Goal: Task Accomplishment & Management: Complete application form

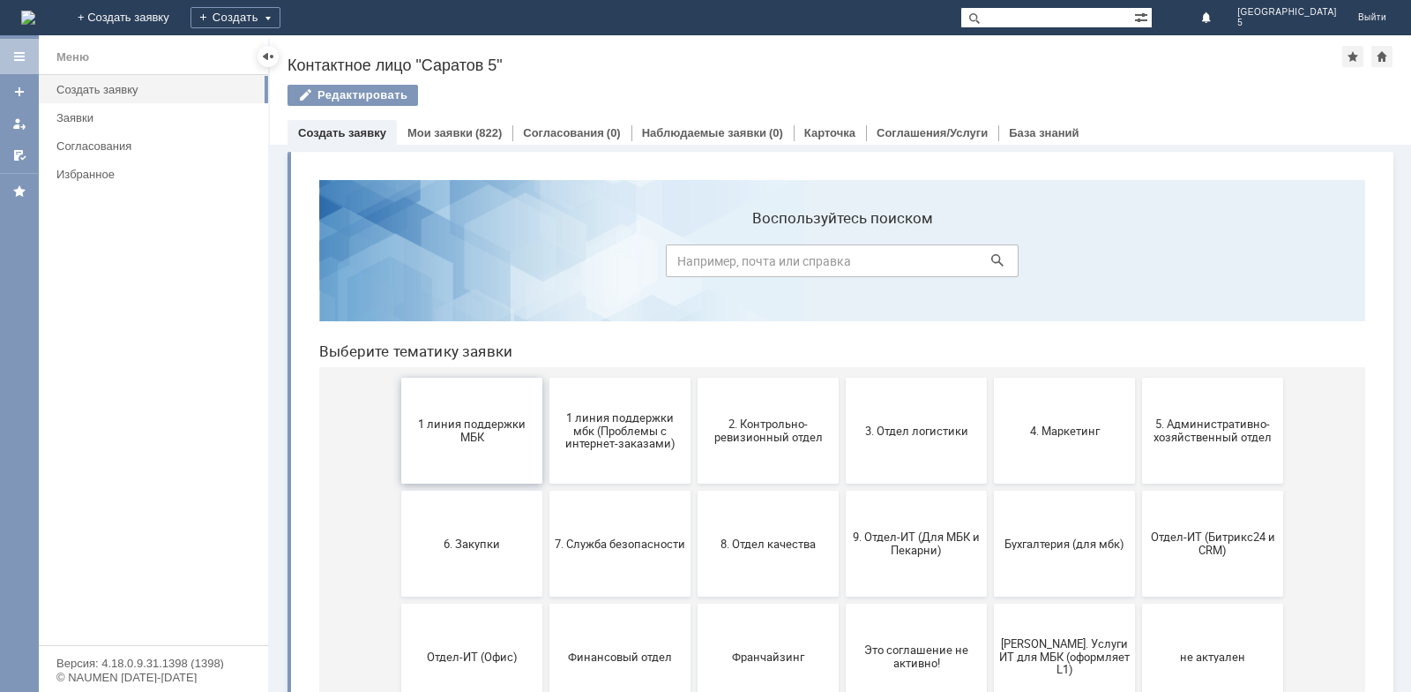
click at [467, 450] on button "1 линия поддержки МБК" at bounding box center [471, 431] width 141 height 106
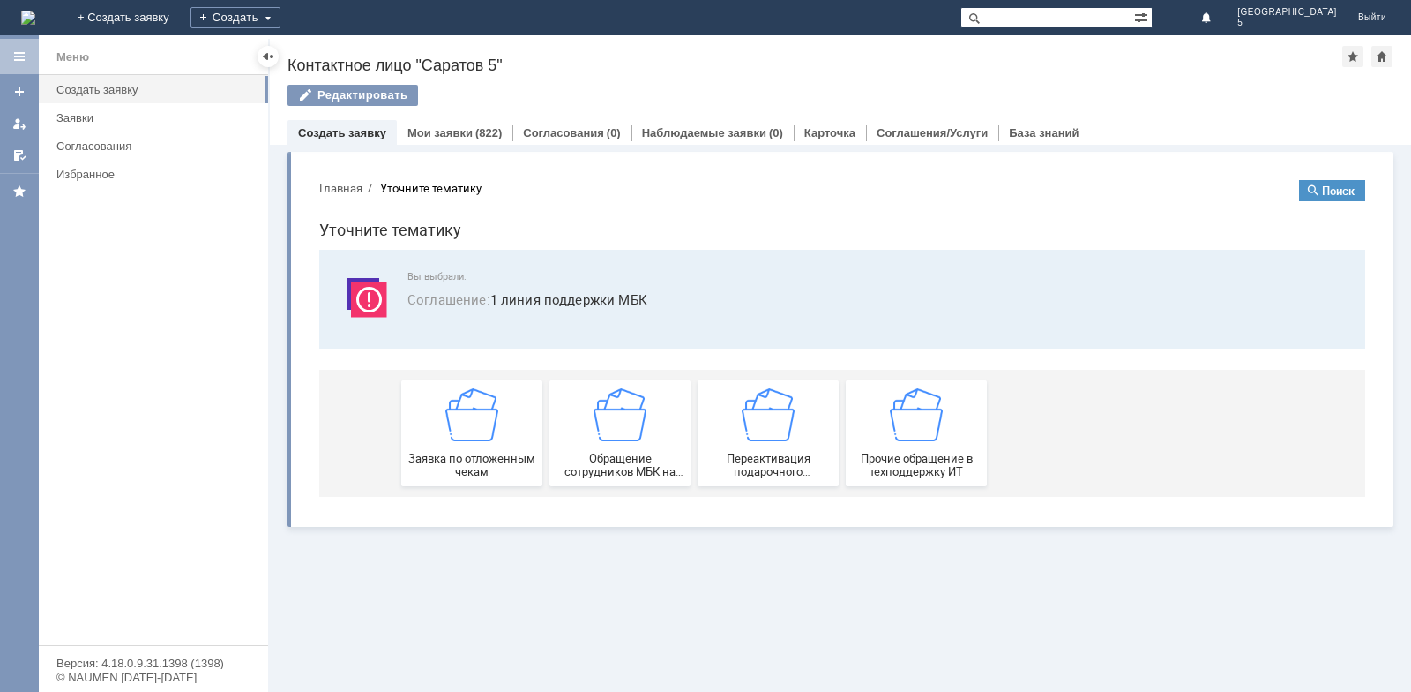
click at [349, 192] on button "Главная" at bounding box center [340, 188] width 43 height 16
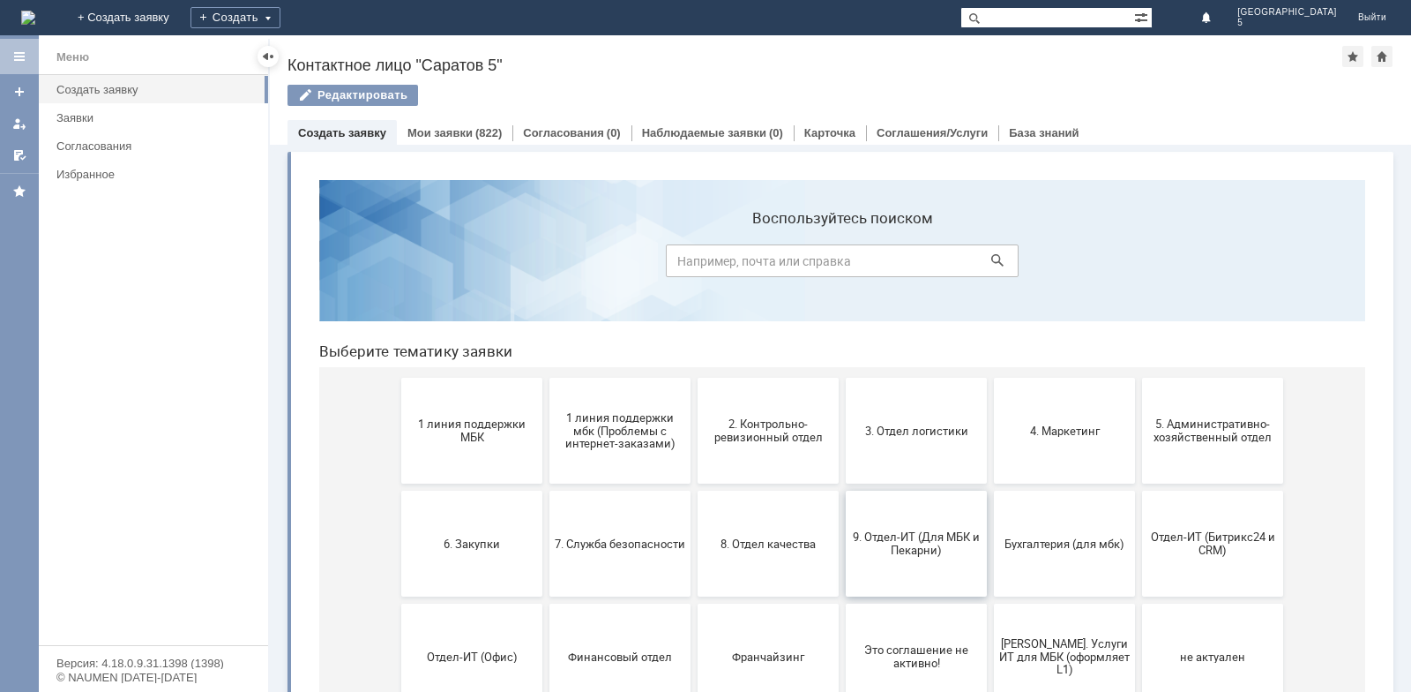
click at [923, 531] on span "9. Отдел-ИТ (Для МБК и Пекарни)" at bounding box center [916, 543] width 131 height 26
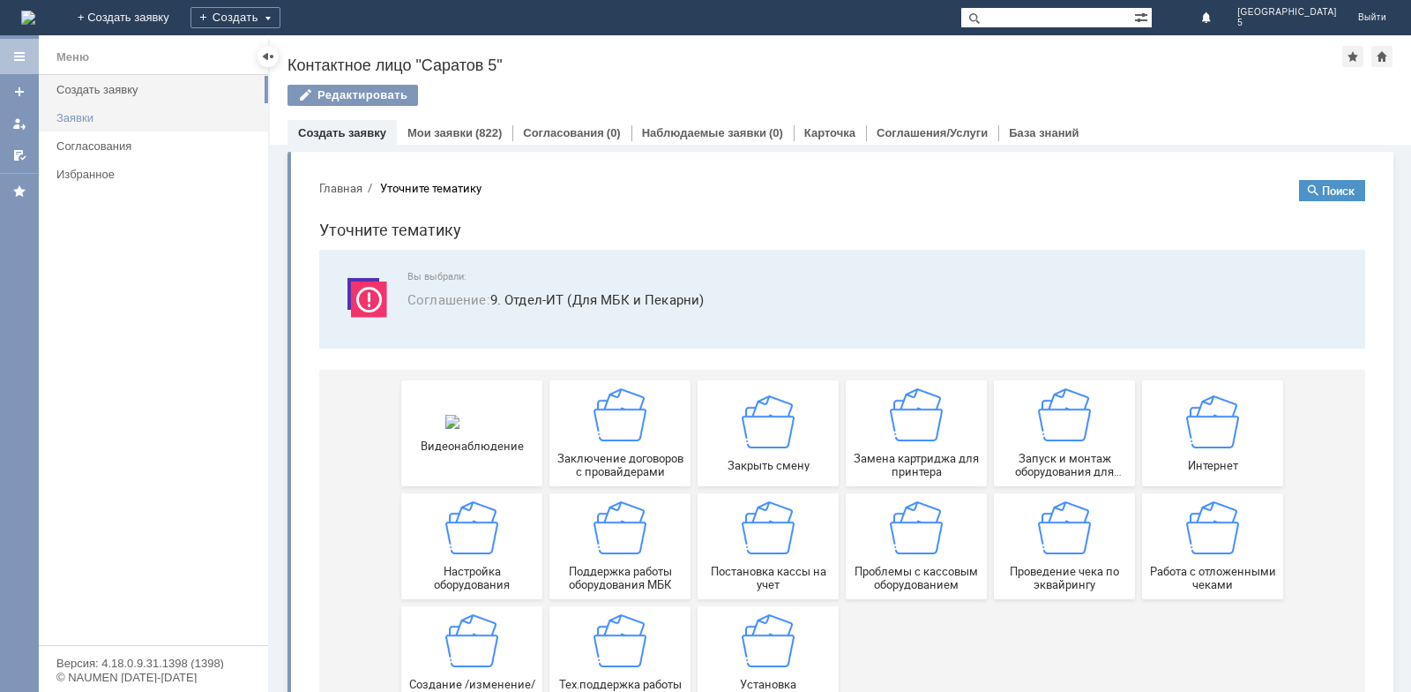
click at [123, 122] on div "Заявки" at bounding box center [156, 117] width 201 height 13
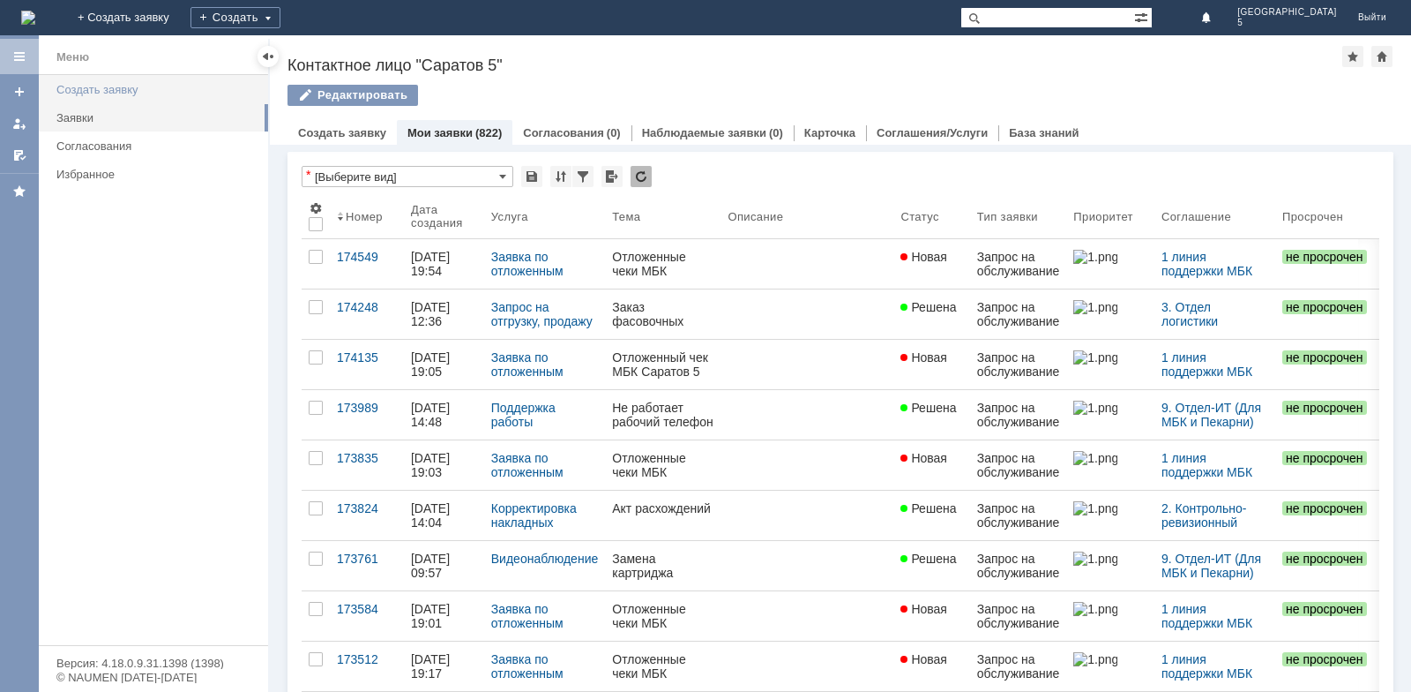
click at [119, 93] on div "Создать заявку" at bounding box center [156, 89] width 201 height 13
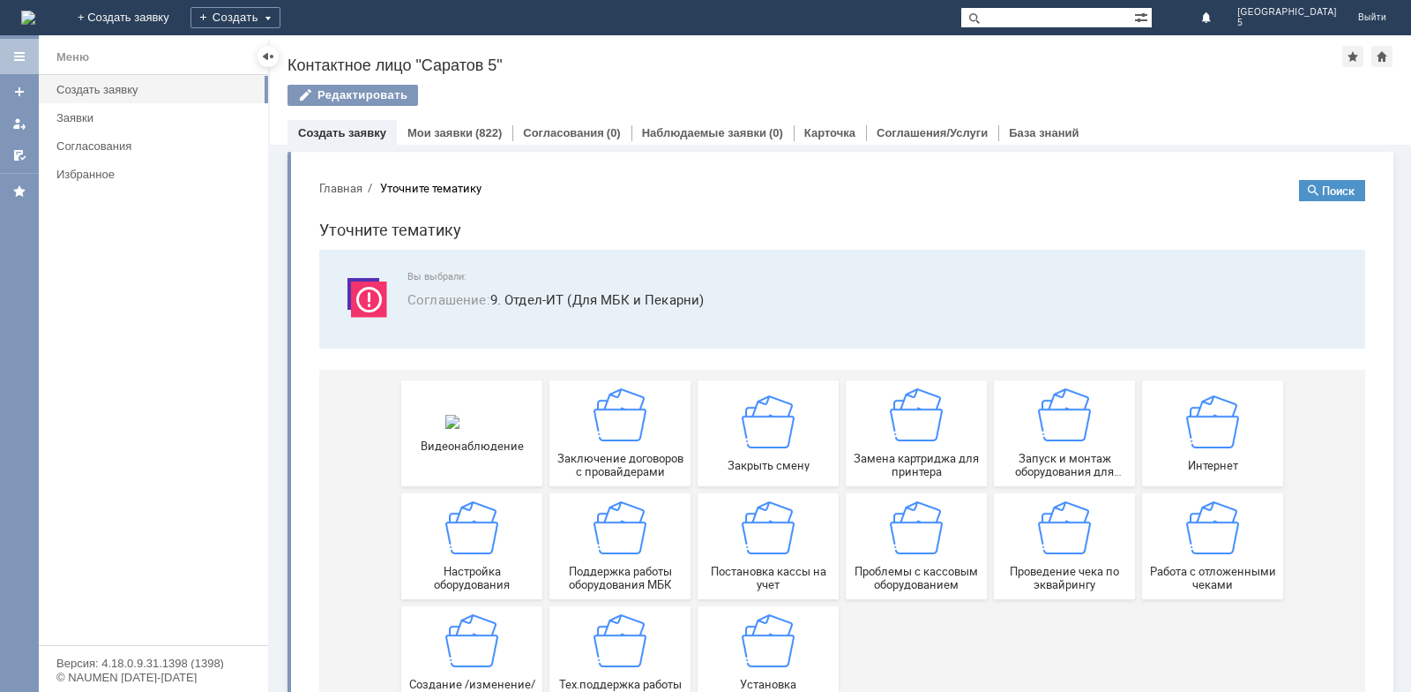
click at [353, 178] on body "Главная Уточните тематику Поиск Уточните тематику Вы выбрали: Соглашение : 9. О…" at bounding box center [842, 451] width 1074 height 571
click at [350, 189] on button "Главная" at bounding box center [340, 188] width 43 height 16
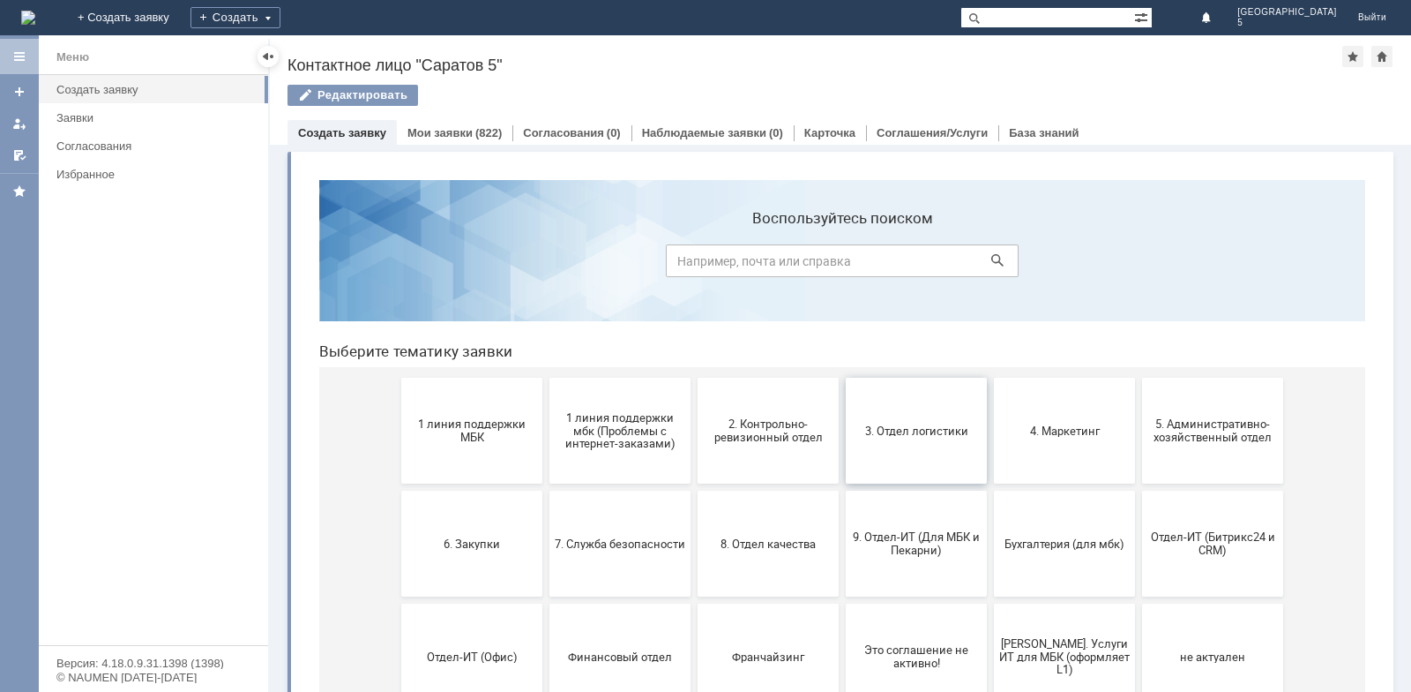
click at [956, 431] on span "3. Отдел логистики" at bounding box center [916, 429] width 131 height 13
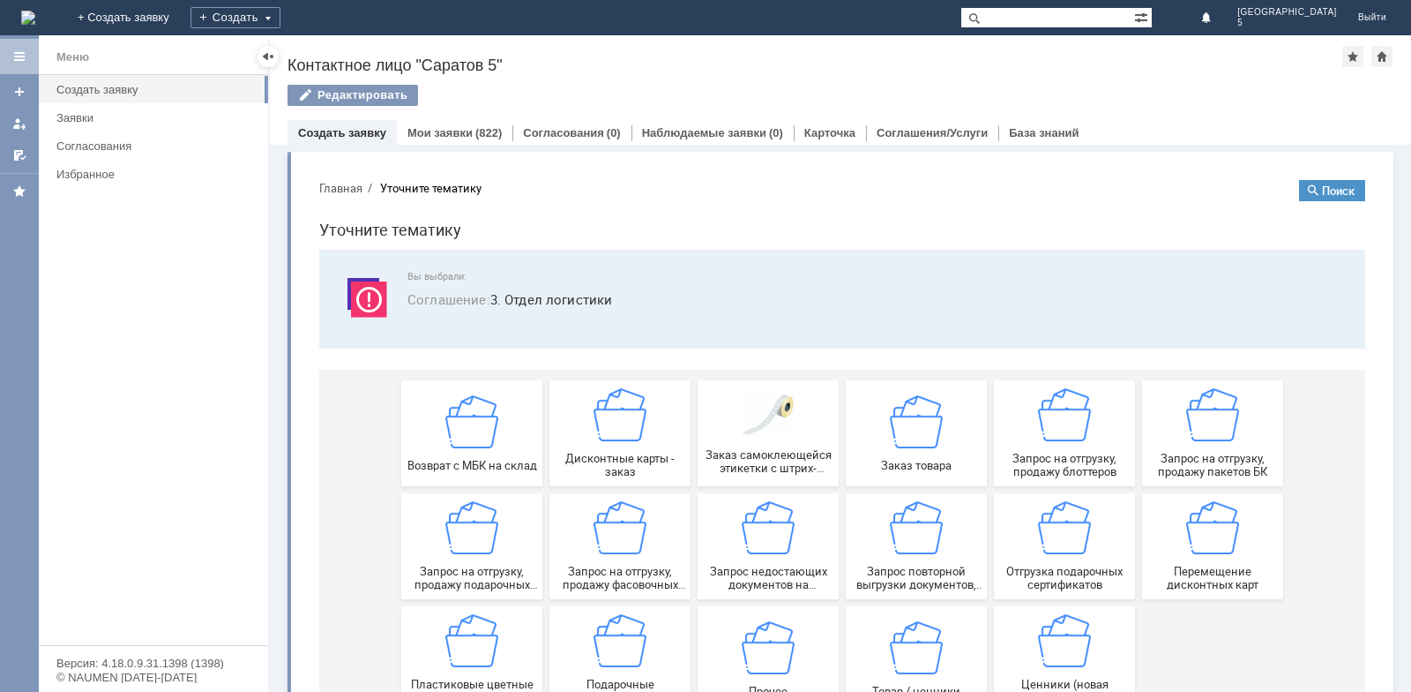
click at [344, 187] on button "Главная" at bounding box center [340, 188] width 43 height 16
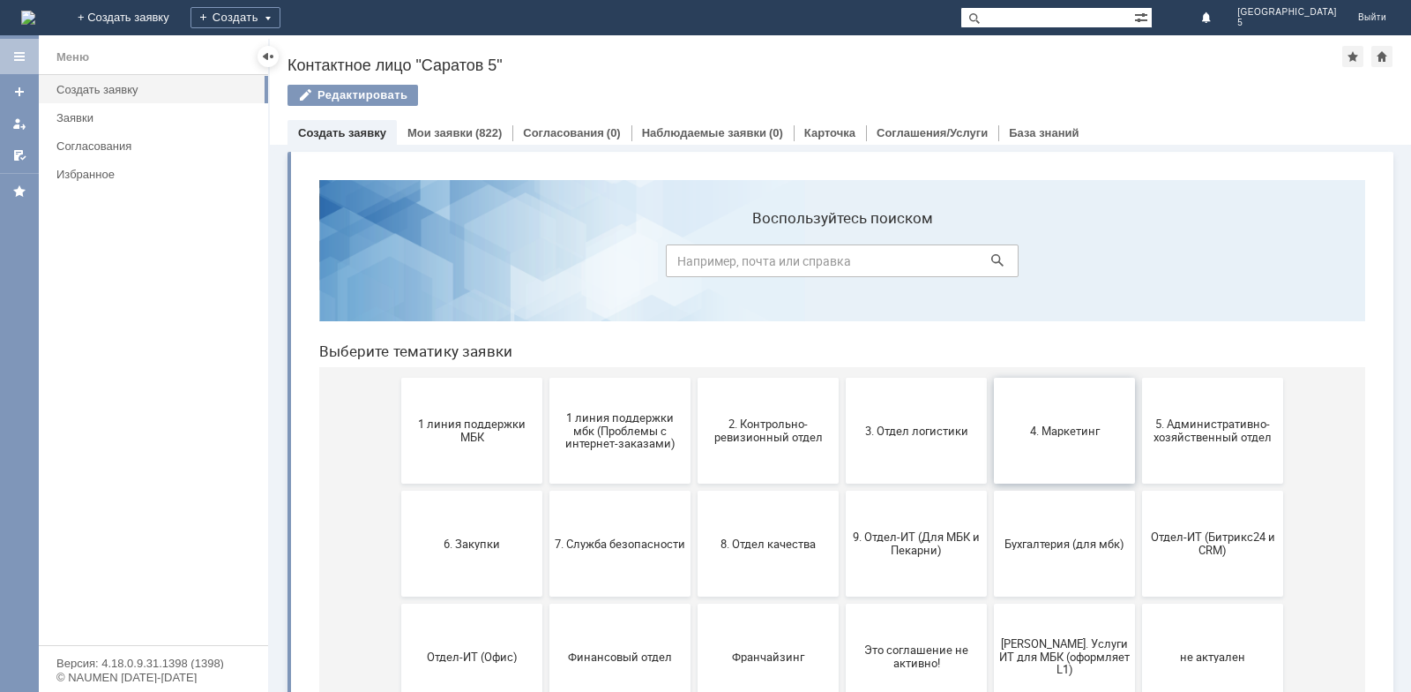
click at [1034, 410] on button "4. Маркетинг" at bounding box center [1064, 431] width 141 height 106
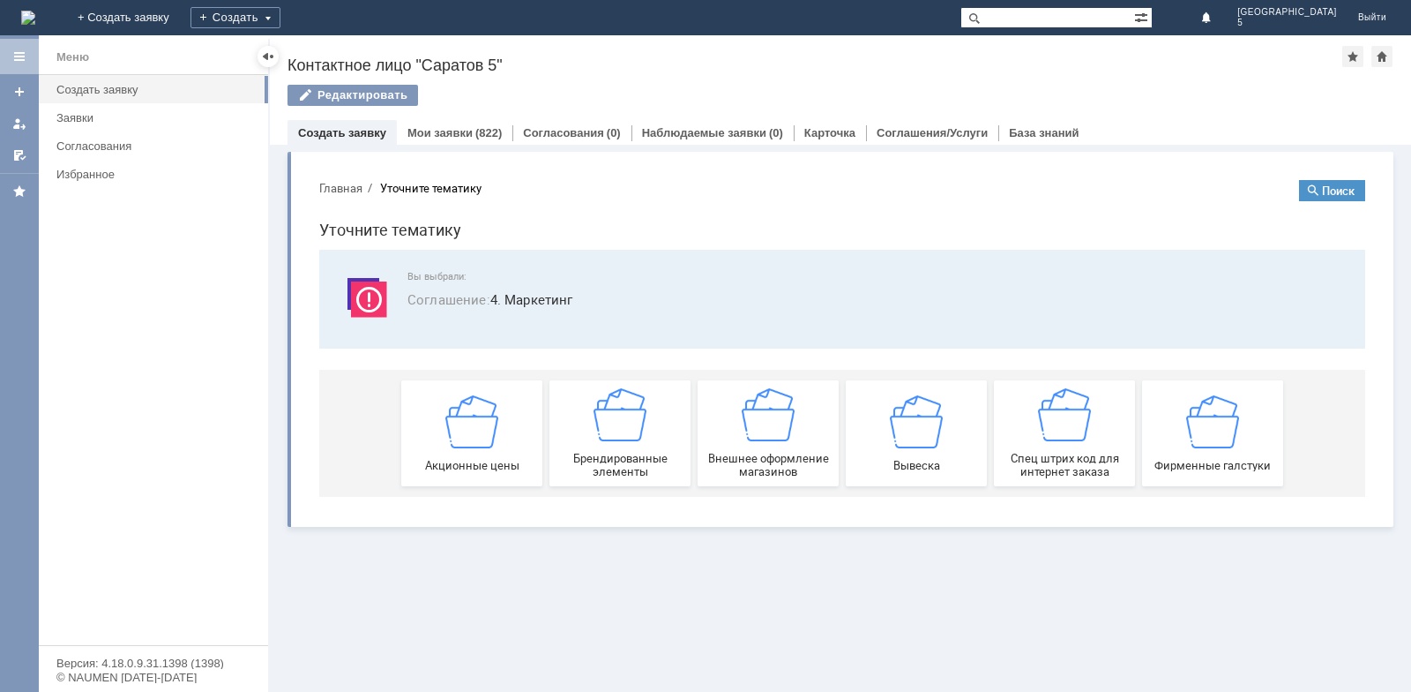
click at [344, 196] on section "Главная Уточните тематику Поиск Уточните тематику Вы выбрали: Соглашение : 4. М…" at bounding box center [842, 338] width 1046 height 317
click at [344, 192] on button "Главная" at bounding box center [340, 188] width 43 height 16
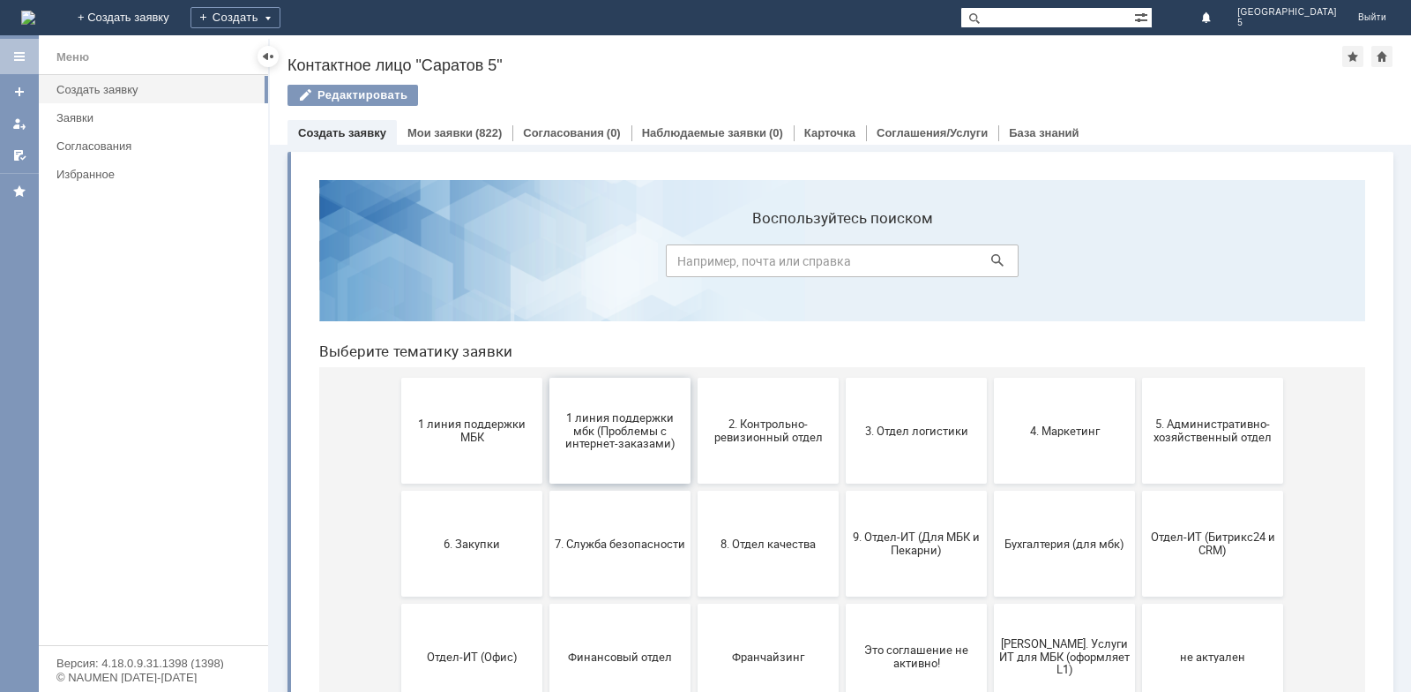
click at [609, 444] on span "1 линия поддержки мбк (Проблемы с интернет-заказами)" at bounding box center [620, 430] width 131 height 40
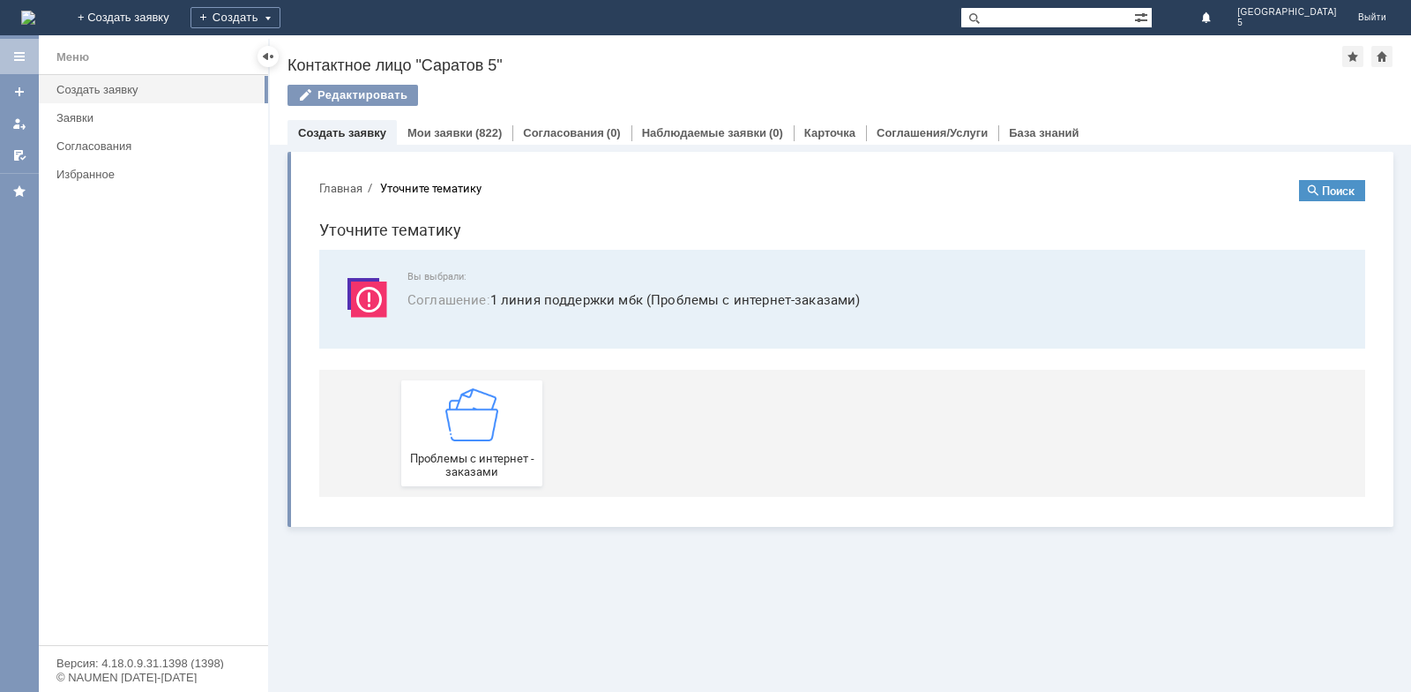
click at [338, 184] on button "Главная" at bounding box center [340, 188] width 43 height 16
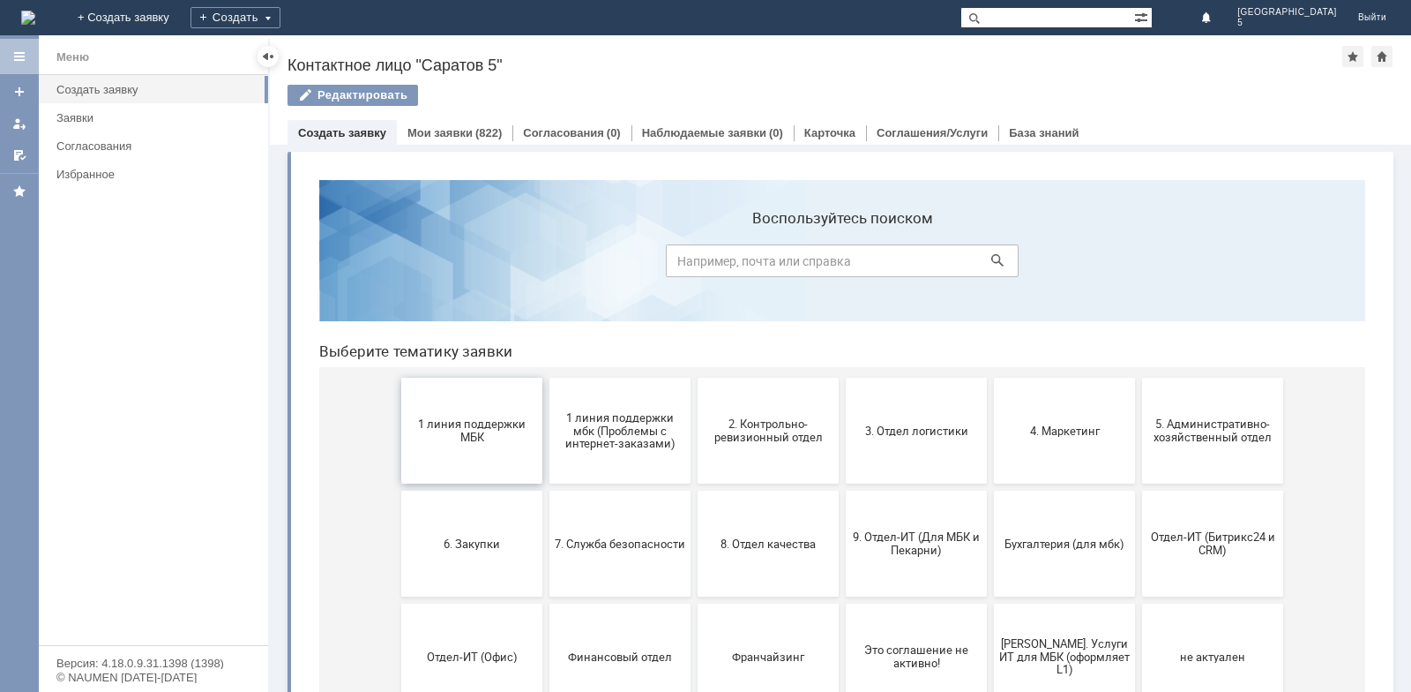
click at [448, 404] on button "1 линия поддержки МБК" at bounding box center [471, 431] width 141 height 106
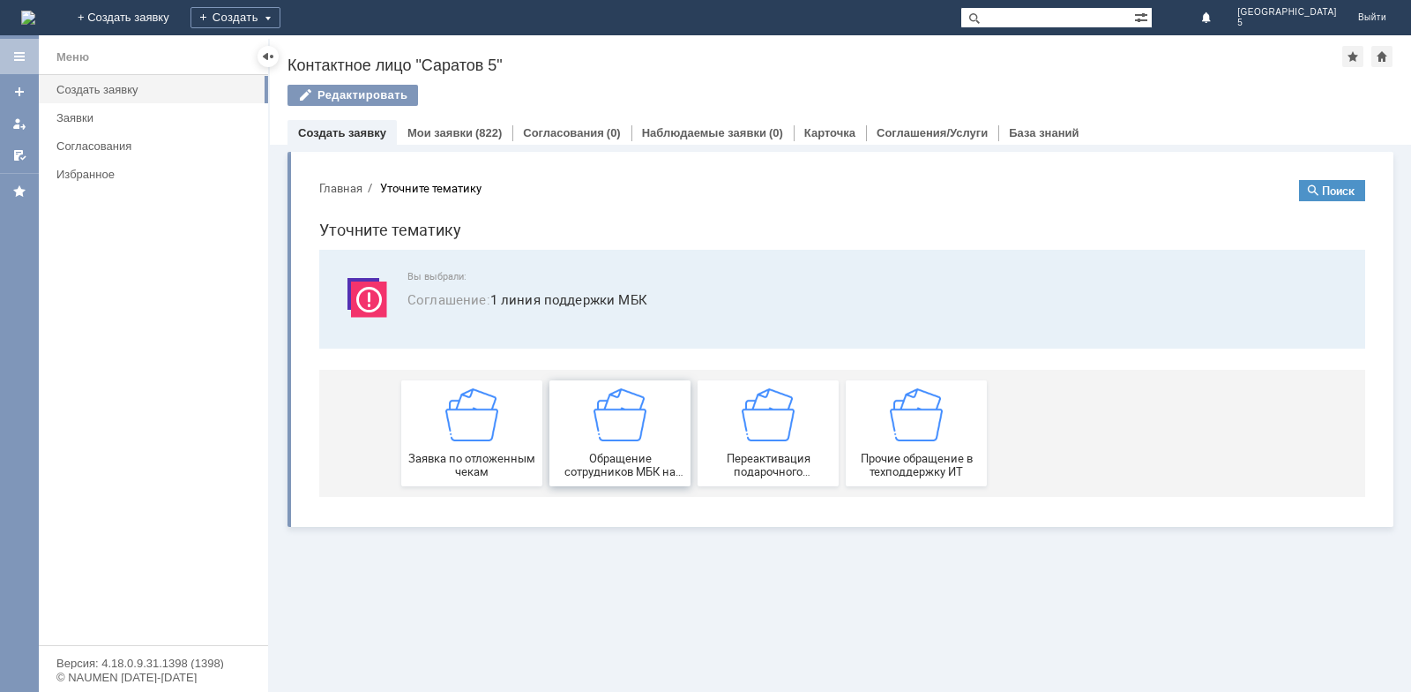
click at [669, 466] on span "Обращение сотрудников МБК на недоступность тех. поддержки" at bounding box center [620, 465] width 131 height 26
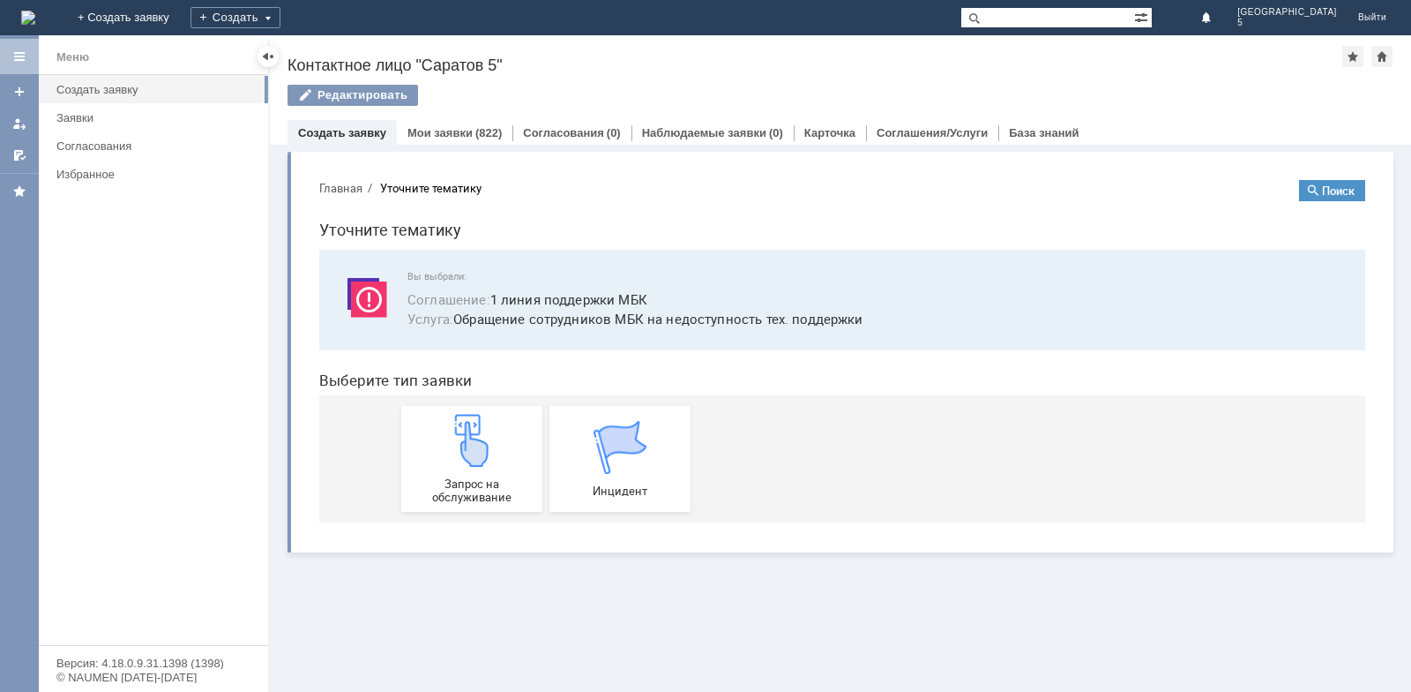
click at [338, 190] on button "Главная" at bounding box center [340, 188] width 43 height 16
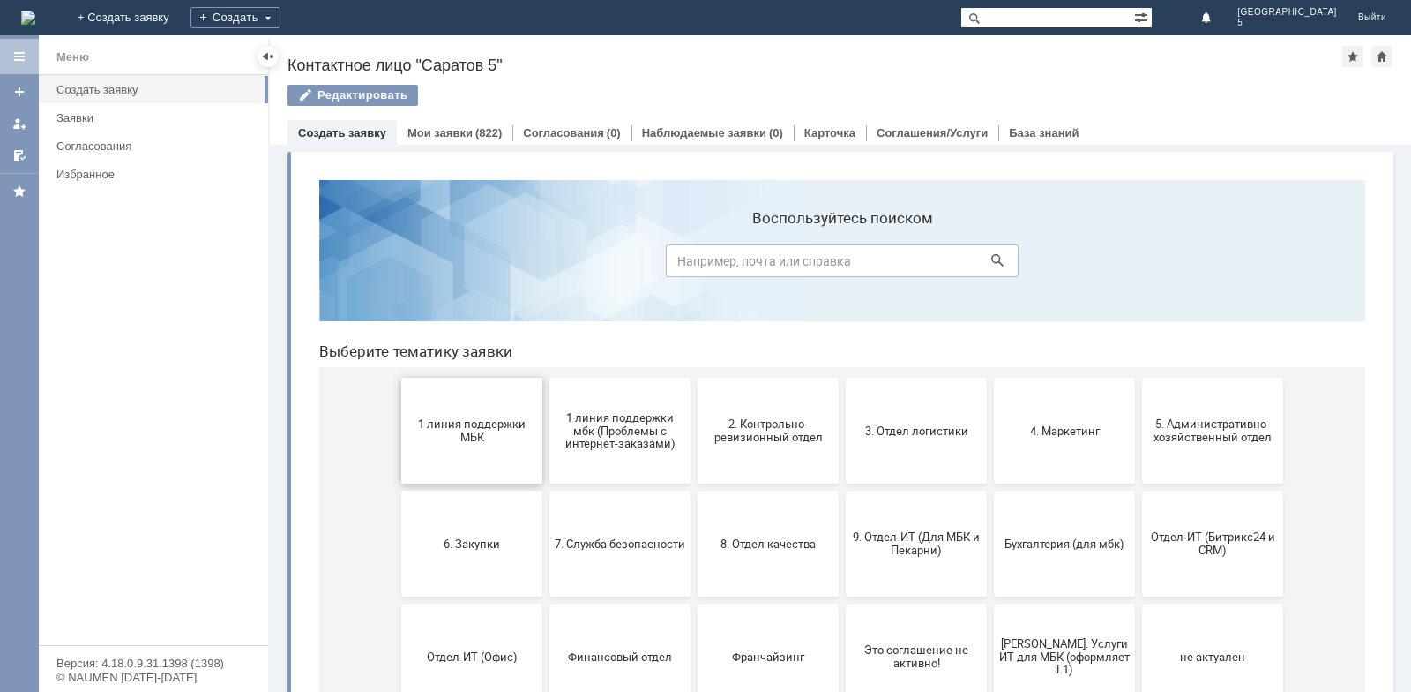
click at [431, 430] on span "1 линия поддержки МБК" at bounding box center [472, 430] width 131 height 26
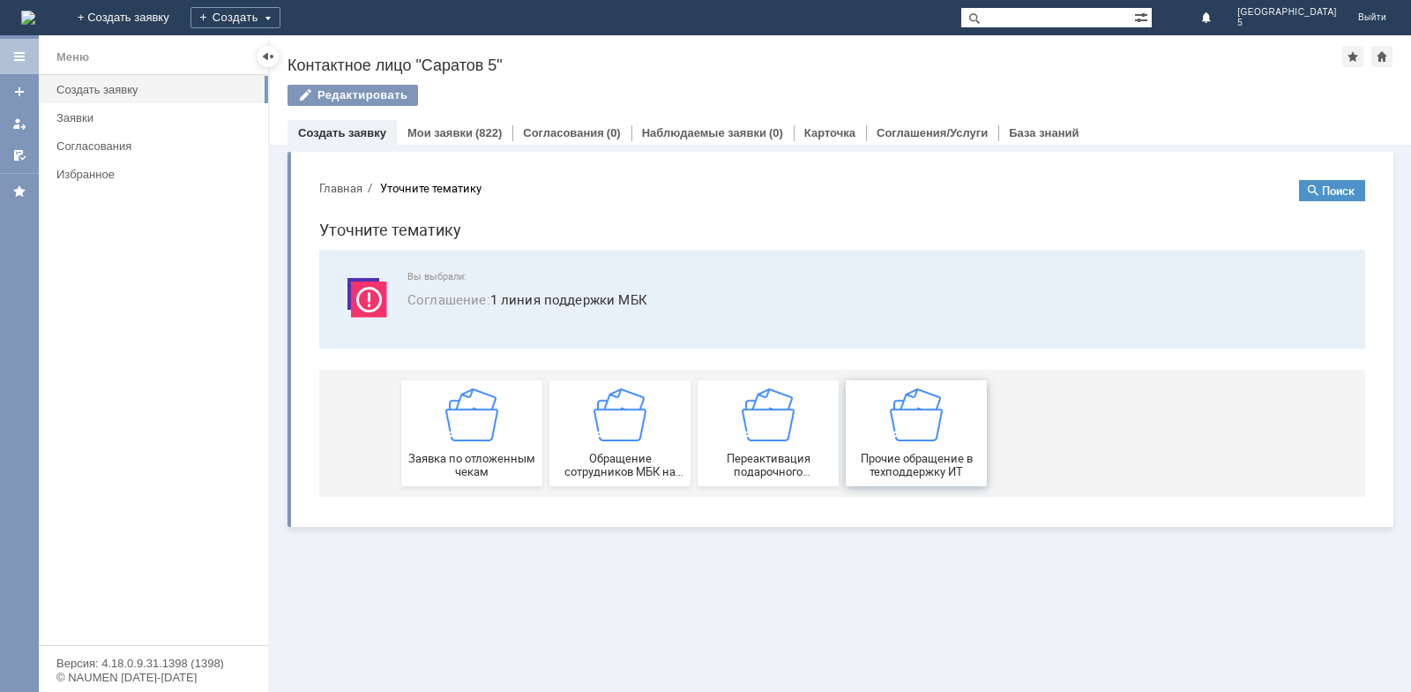
click at [927, 444] on div "Прочие обращение в техподдержку ИТ" at bounding box center [916, 433] width 131 height 90
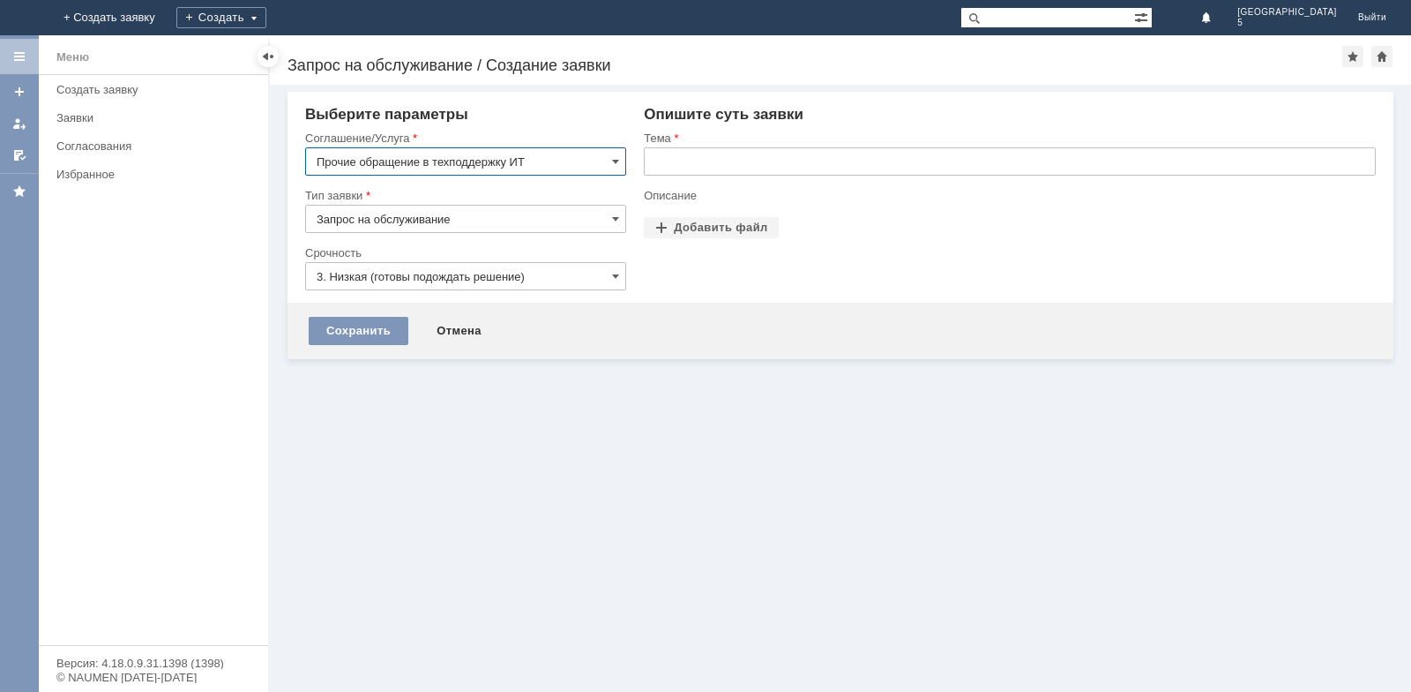
click at [690, 168] on input "text" at bounding box center [1010, 161] width 732 height 28
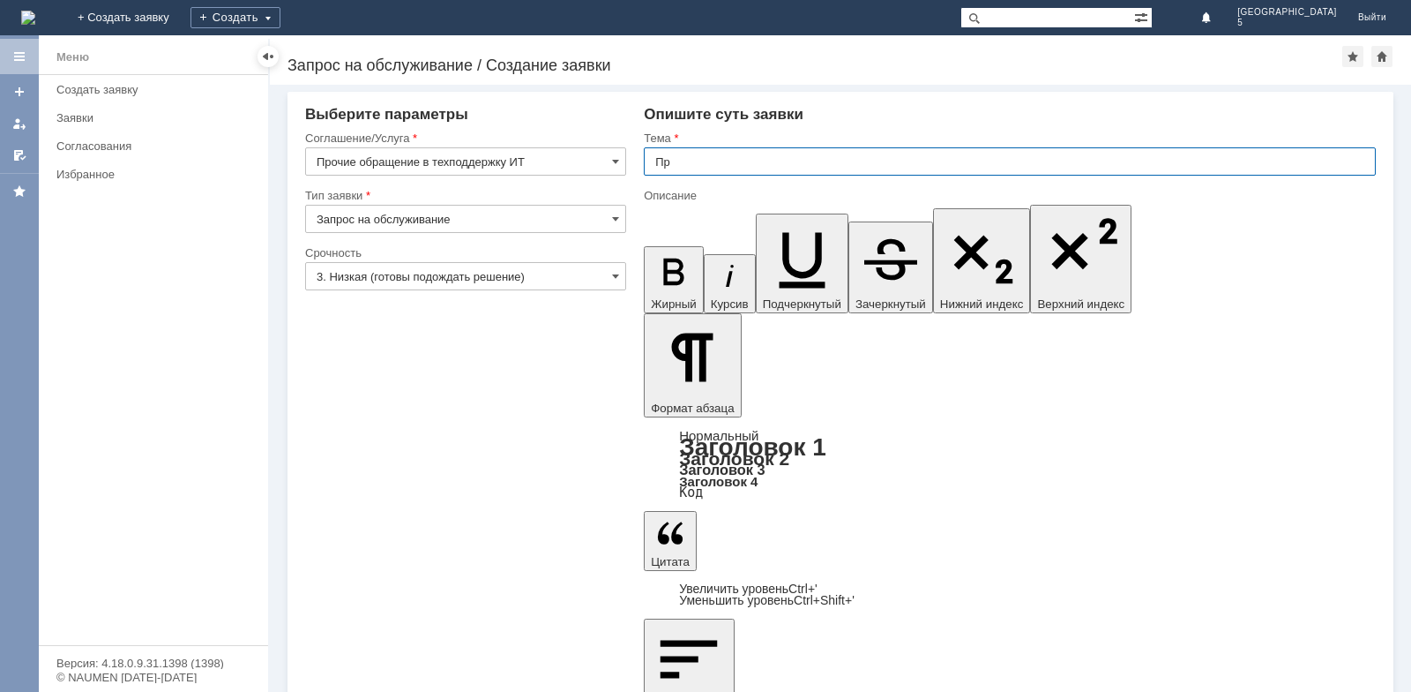
type input "П"
type input "Не"
click at [723, 148] on input "Не" at bounding box center [1010, 161] width 732 height 28
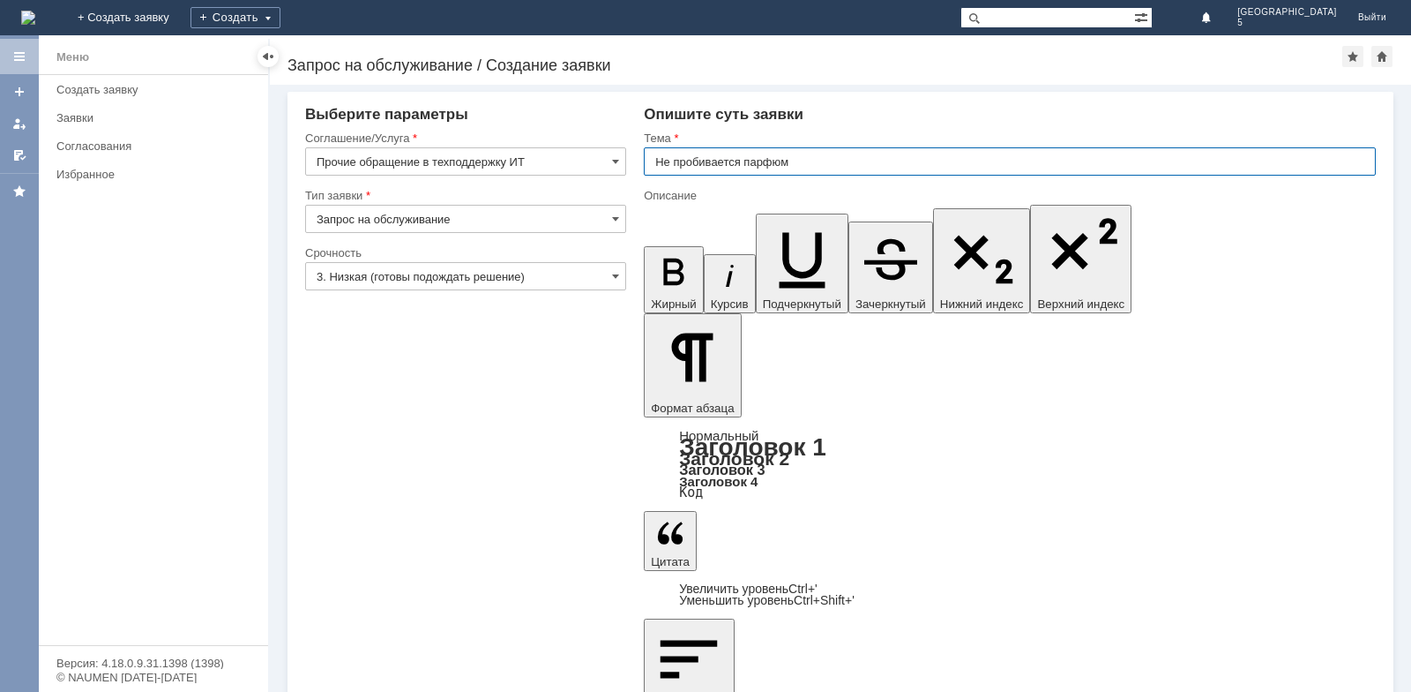
type input "Не пробивается парфюм"
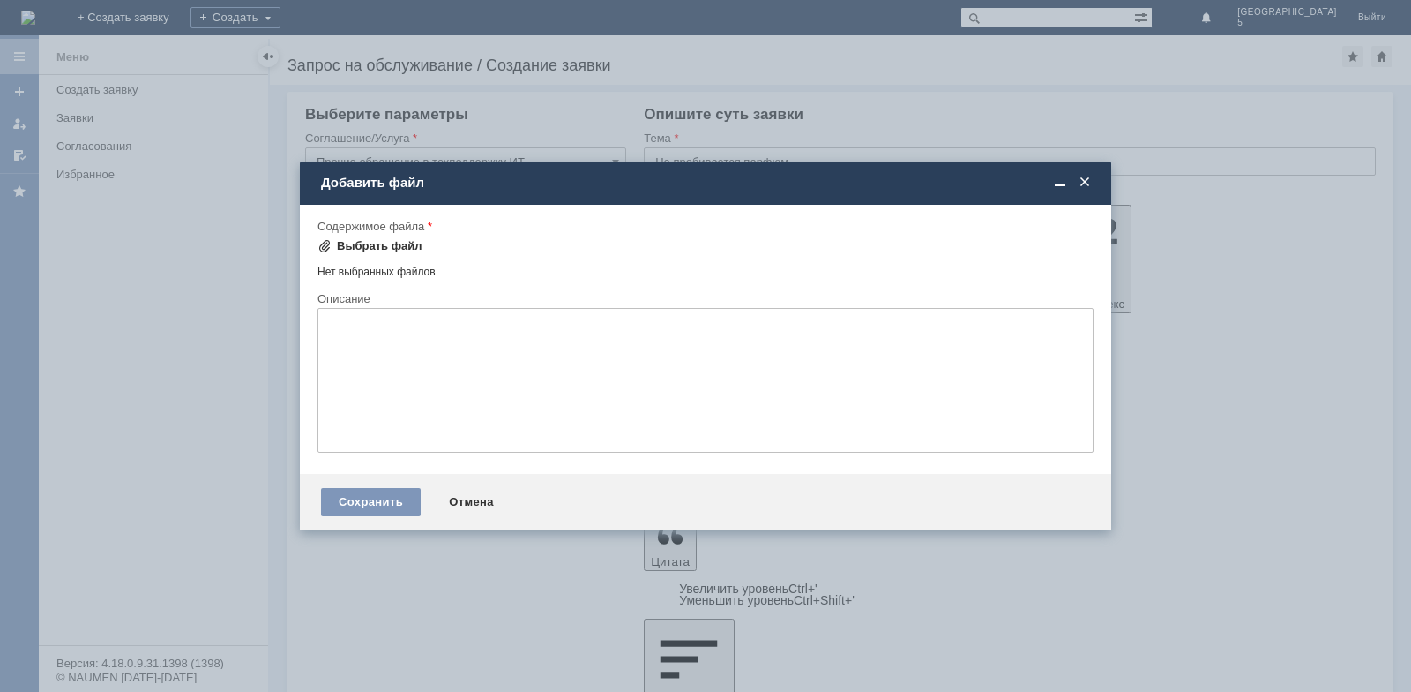
click at [385, 246] on div "Выбрать файл" at bounding box center [380, 246] width 86 height 14
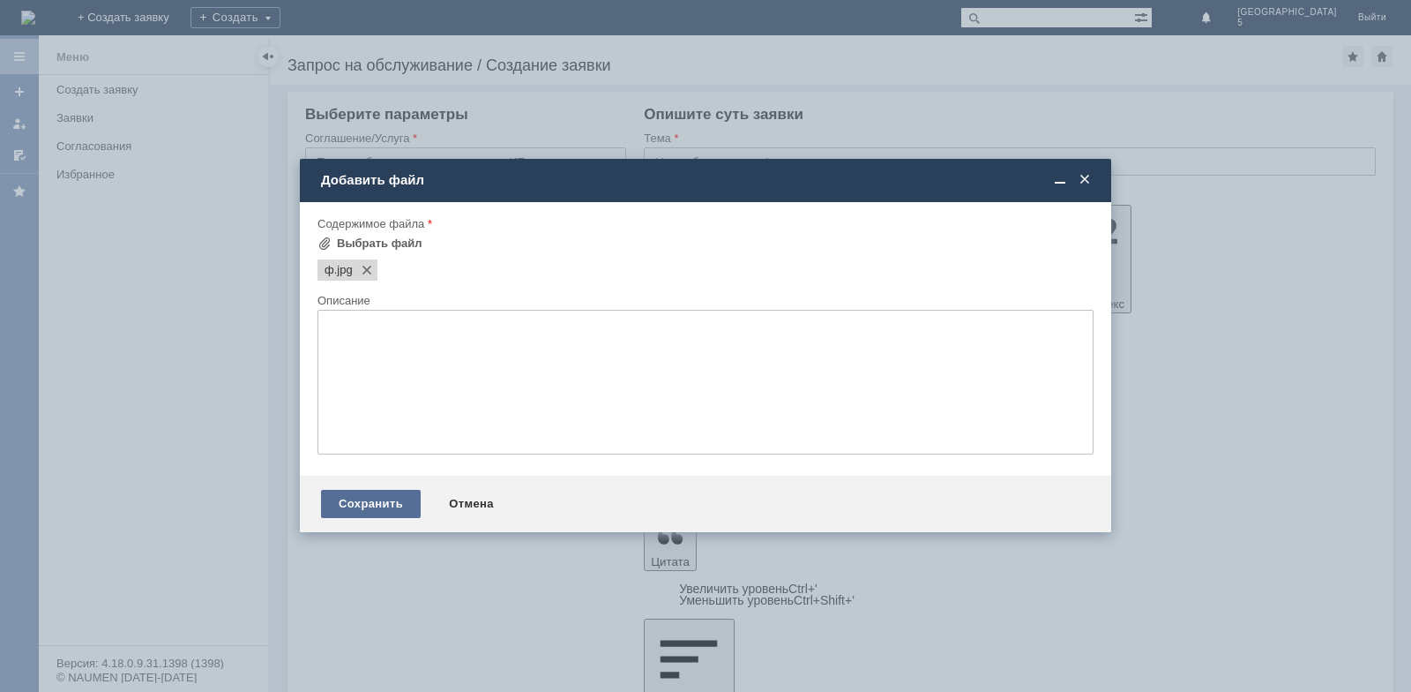
click at [382, 498] on div "Сохранить" at bounding box center [371, 504] width 100 height 28
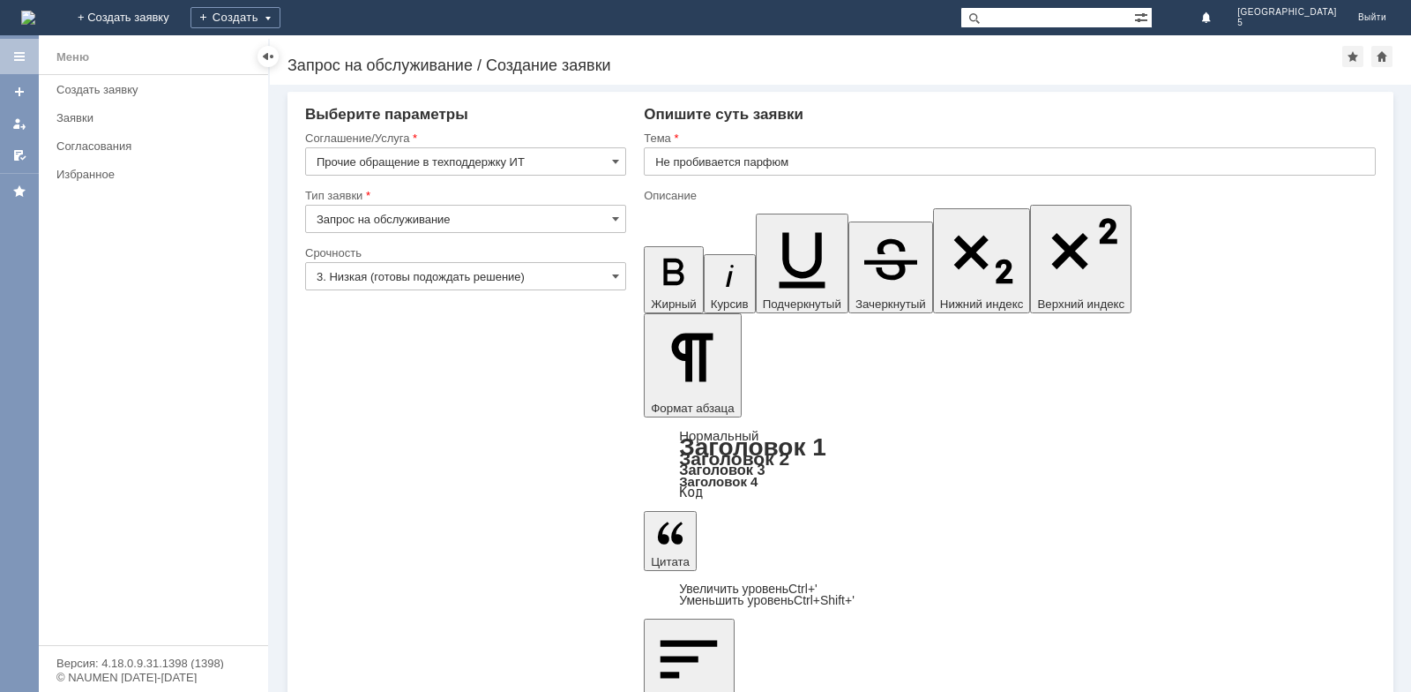
click at [521, 277] on input "3. Низкая (готовы подождать решение)" at bounding box center [465, 276] width 321 height 28
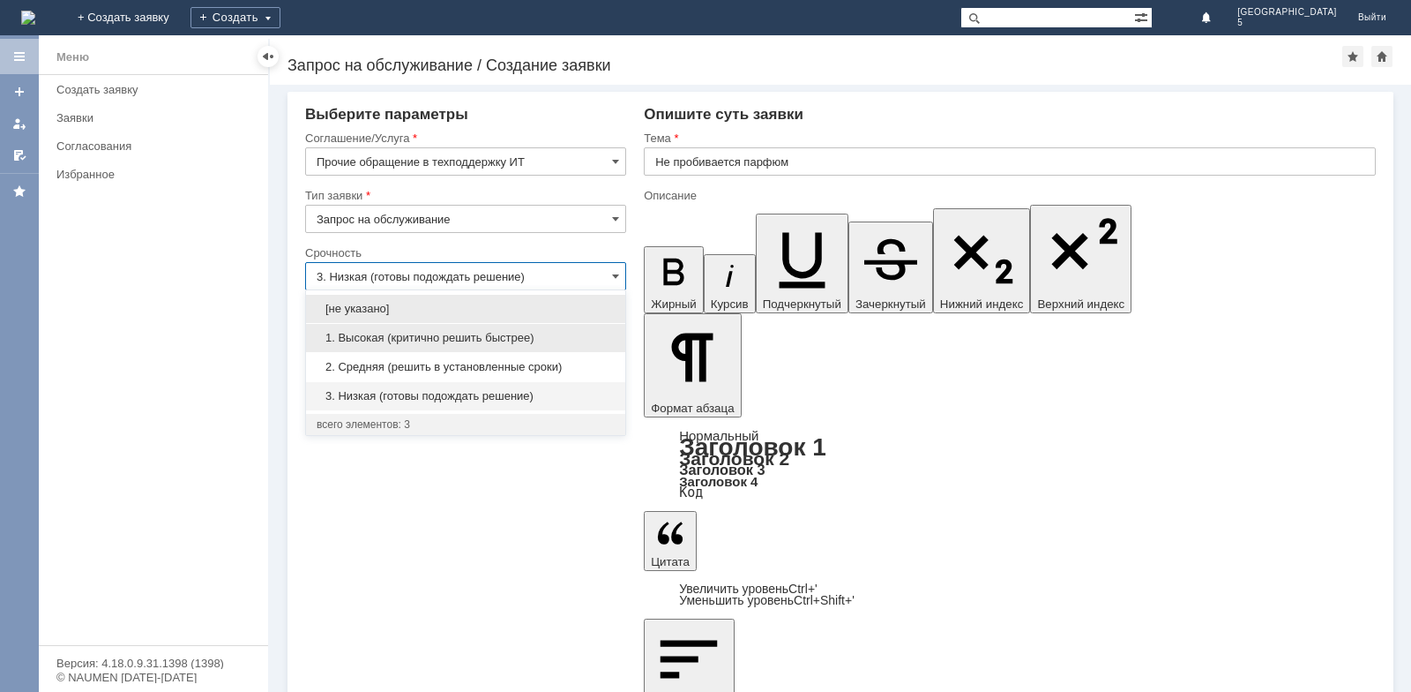
click at [389, 339] on span "1. Высокая (критично решить быстрее)" at bounding box center [466, 338] width 298 height 14
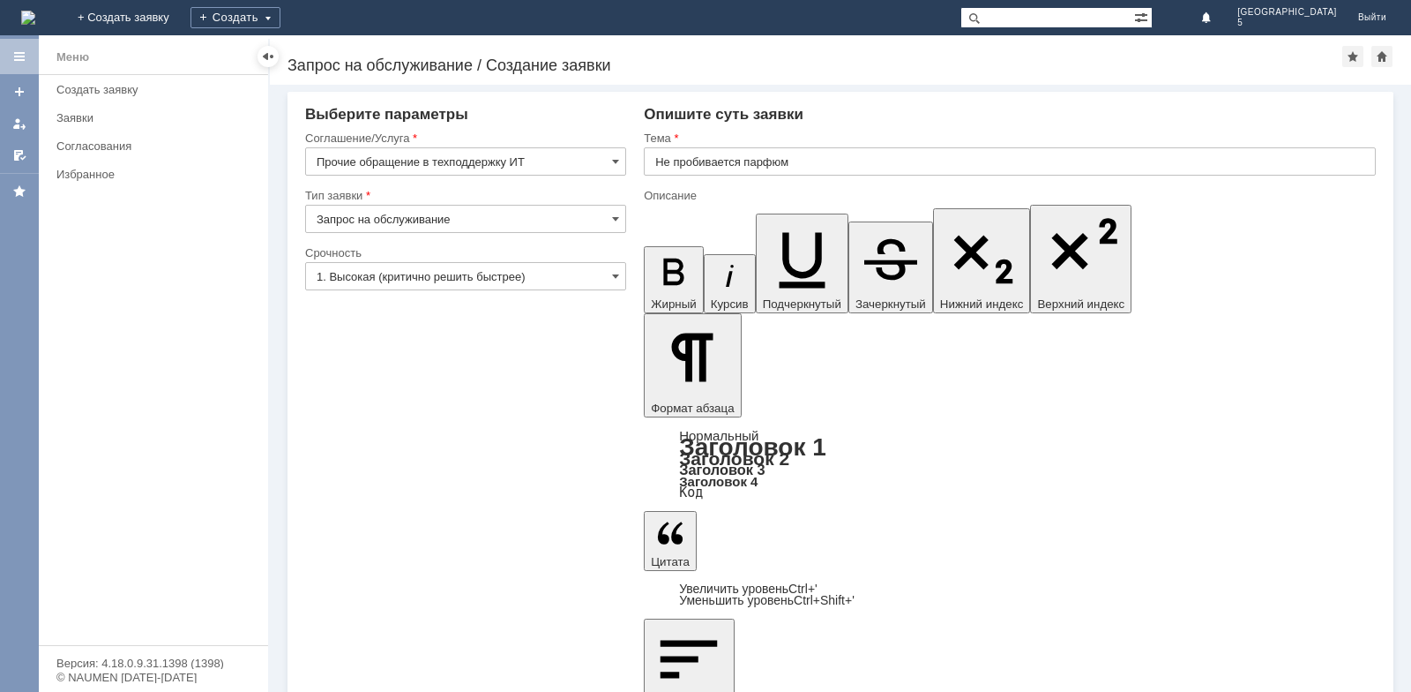
type input "1. Высокая (критично решить быстрее)"
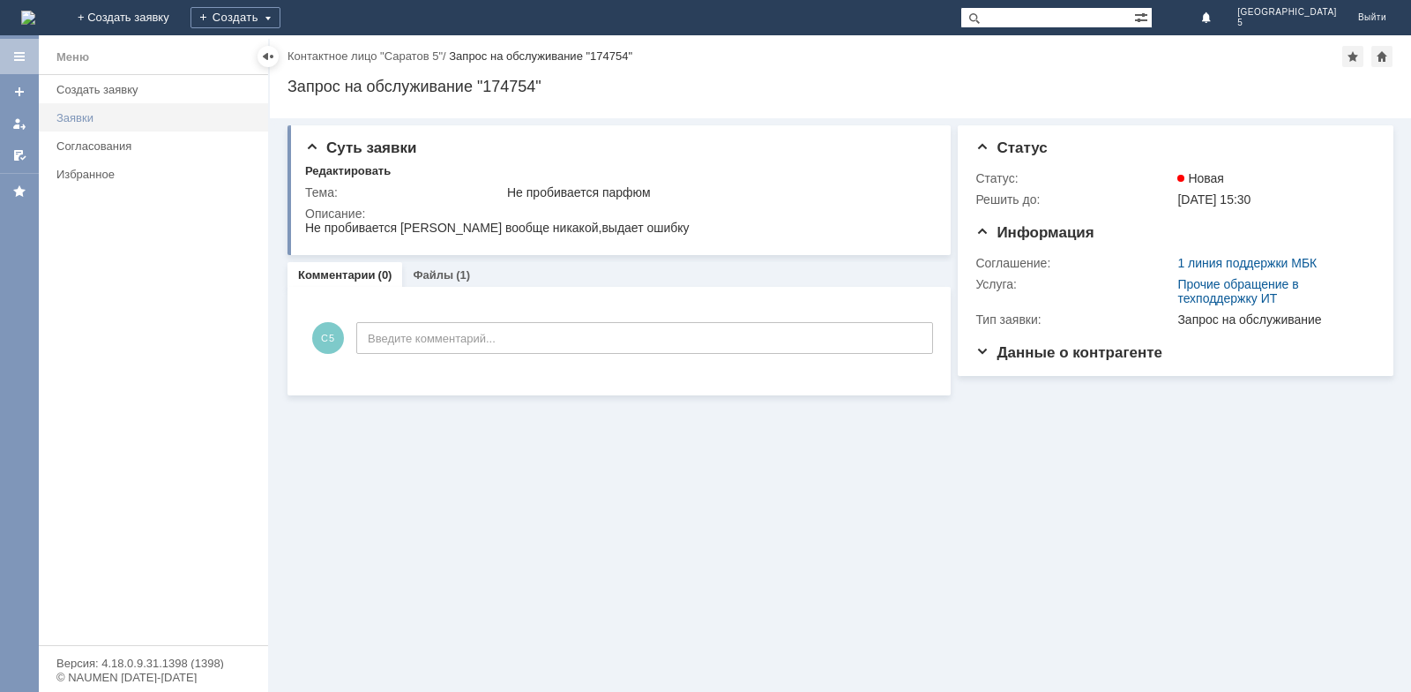
click at [89, 115] on div "Заявки" at bounding box center [156, 117] width 201 height 13
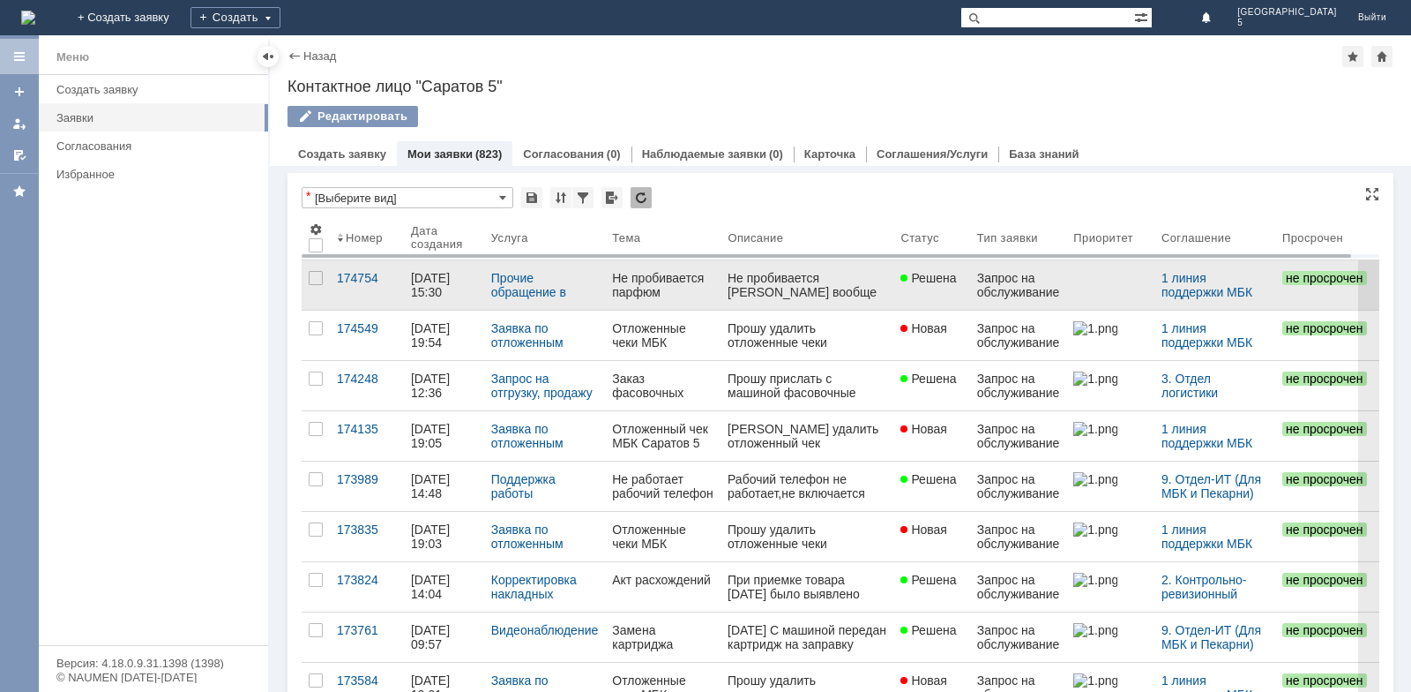
click at [725, 298] on link at bounding box center [807, 284] width 173 height 49
